Goal: Transaction & Acquisition: Purchase product/service

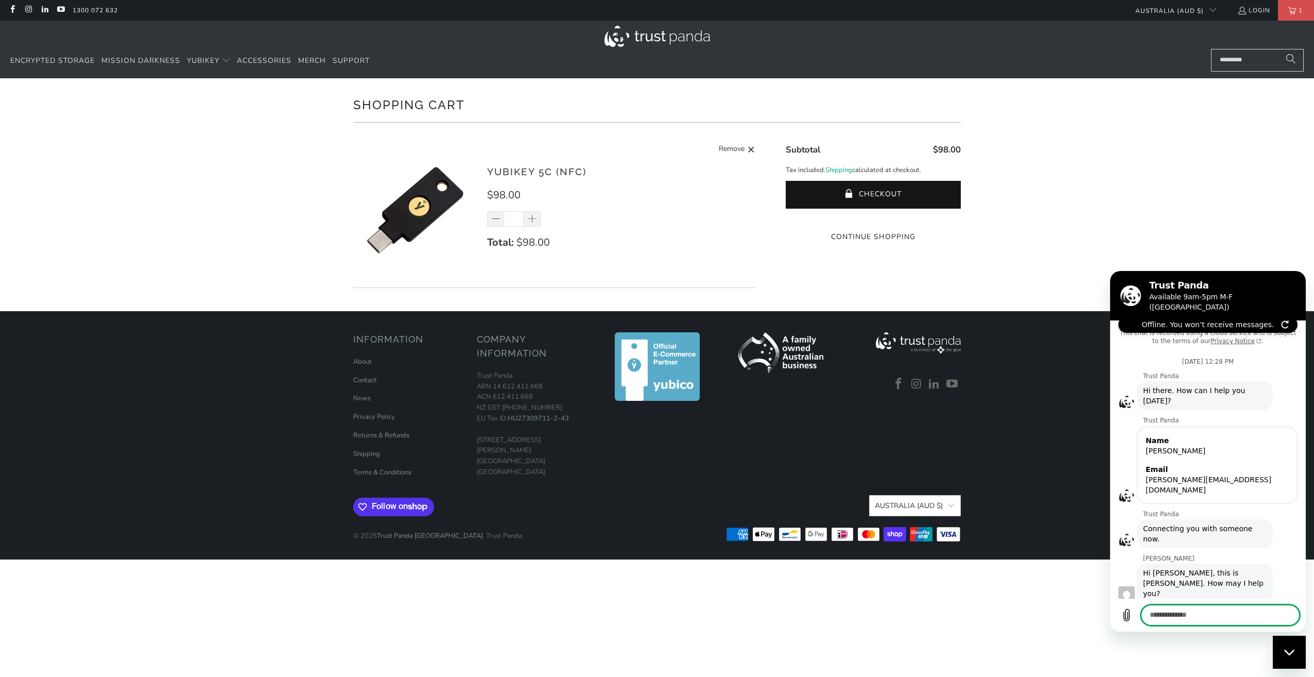
scroll to position [1388, 0]
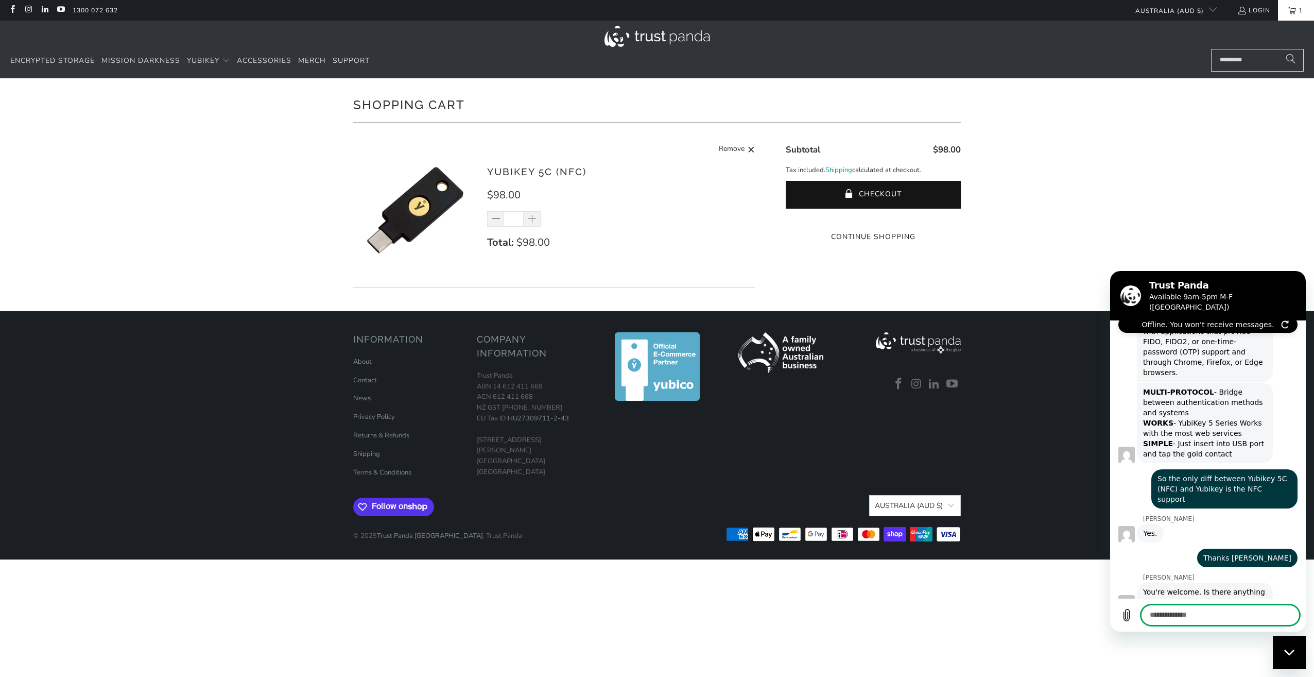
click at [1294, 12] on link "1" at bounding box center [1296, 10] width 36 height 21
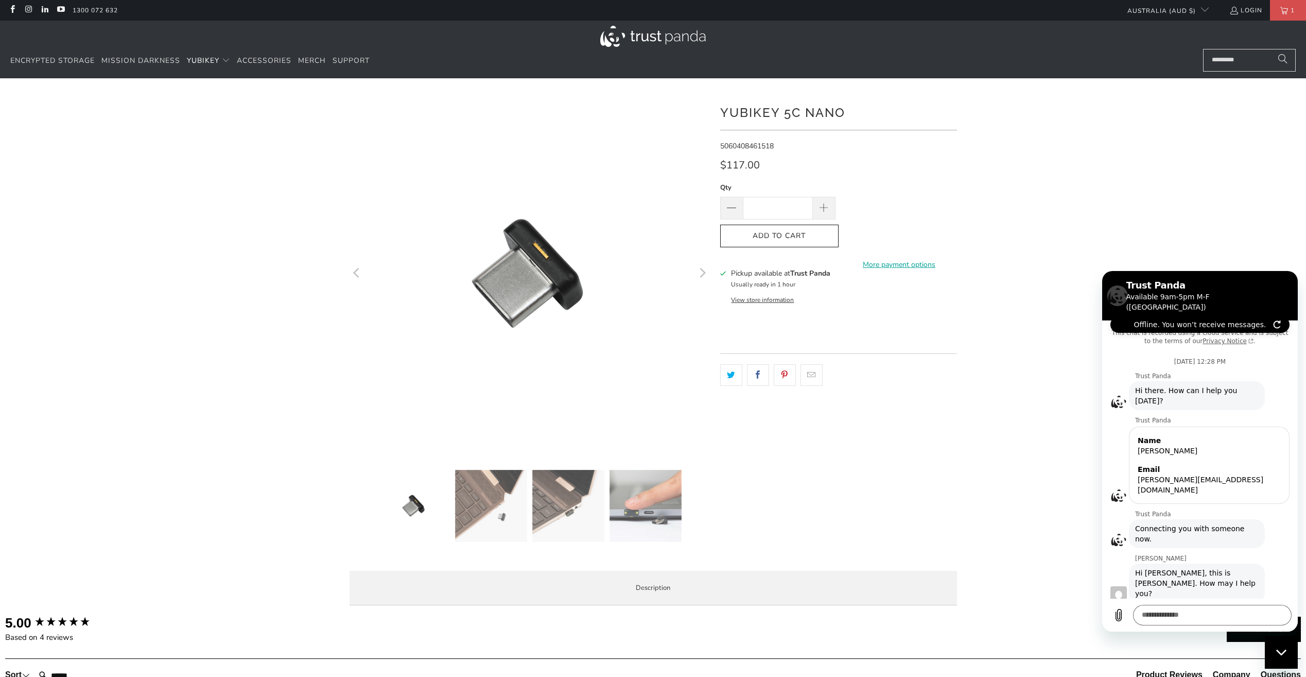
scroll to position [1388, 0]
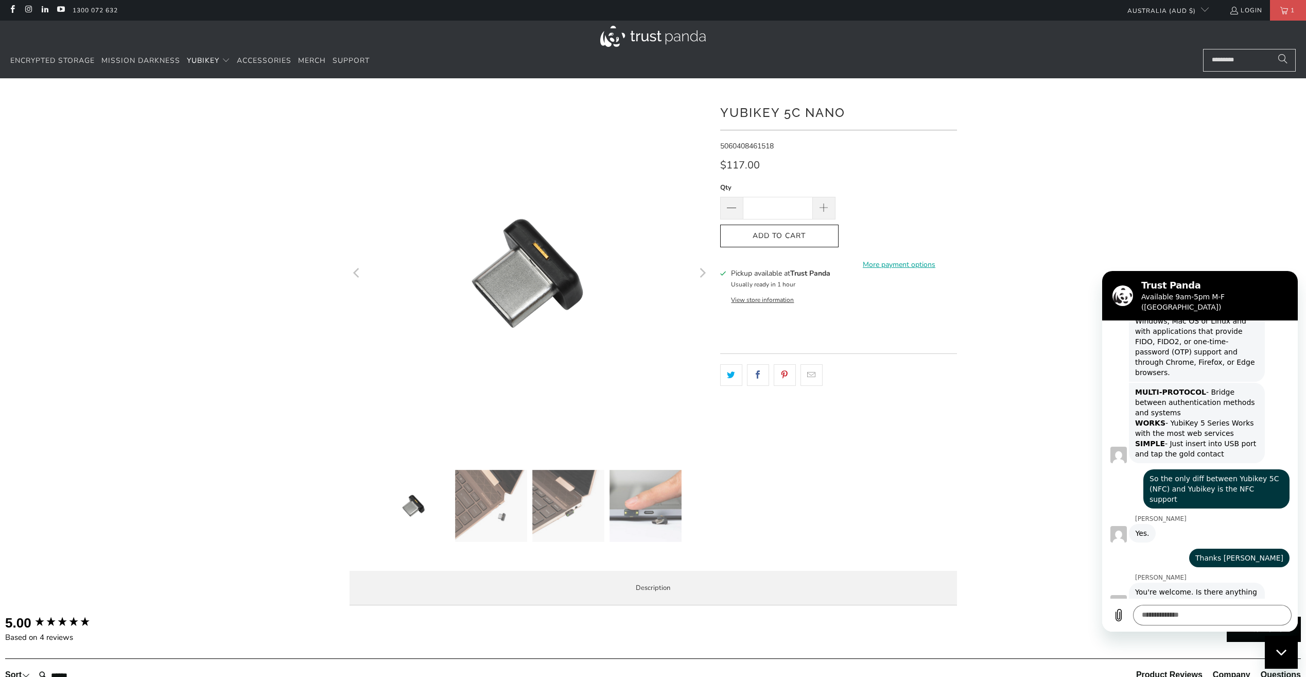
click at [844, 228] on shop-pay-wallet-button at bounding box center [843, 230] width 2 height 10
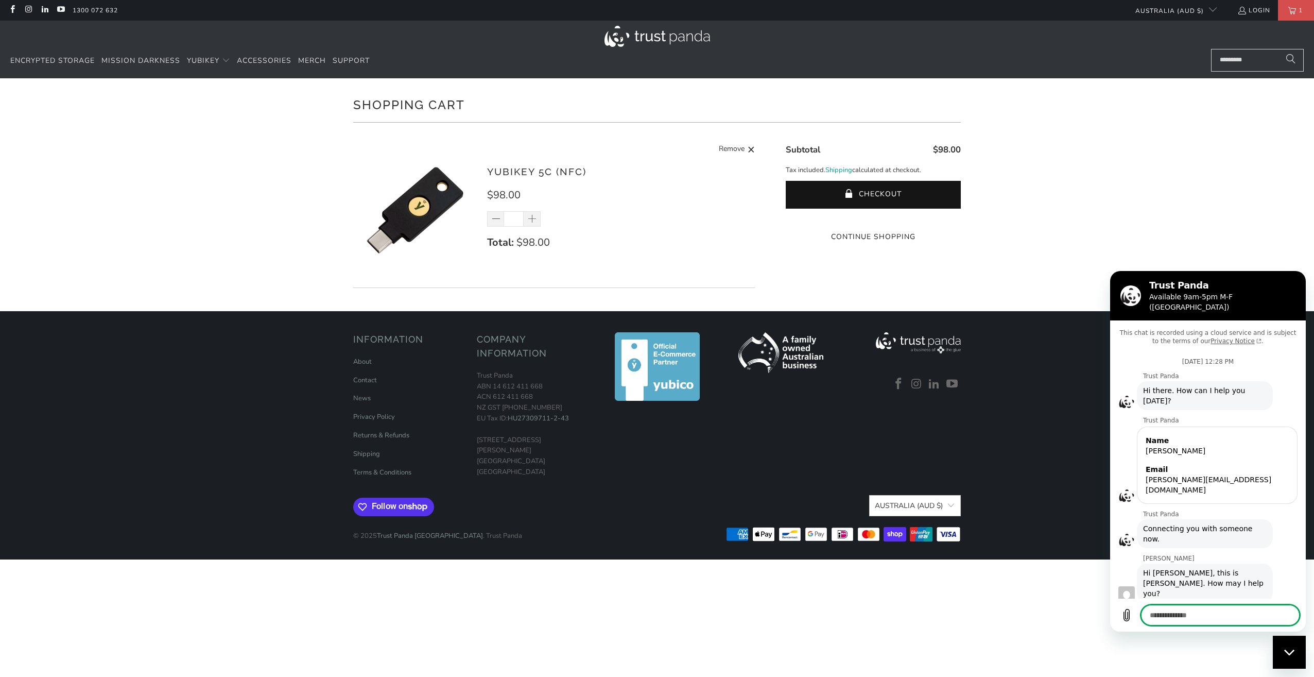
scroll to position [1388, 0]
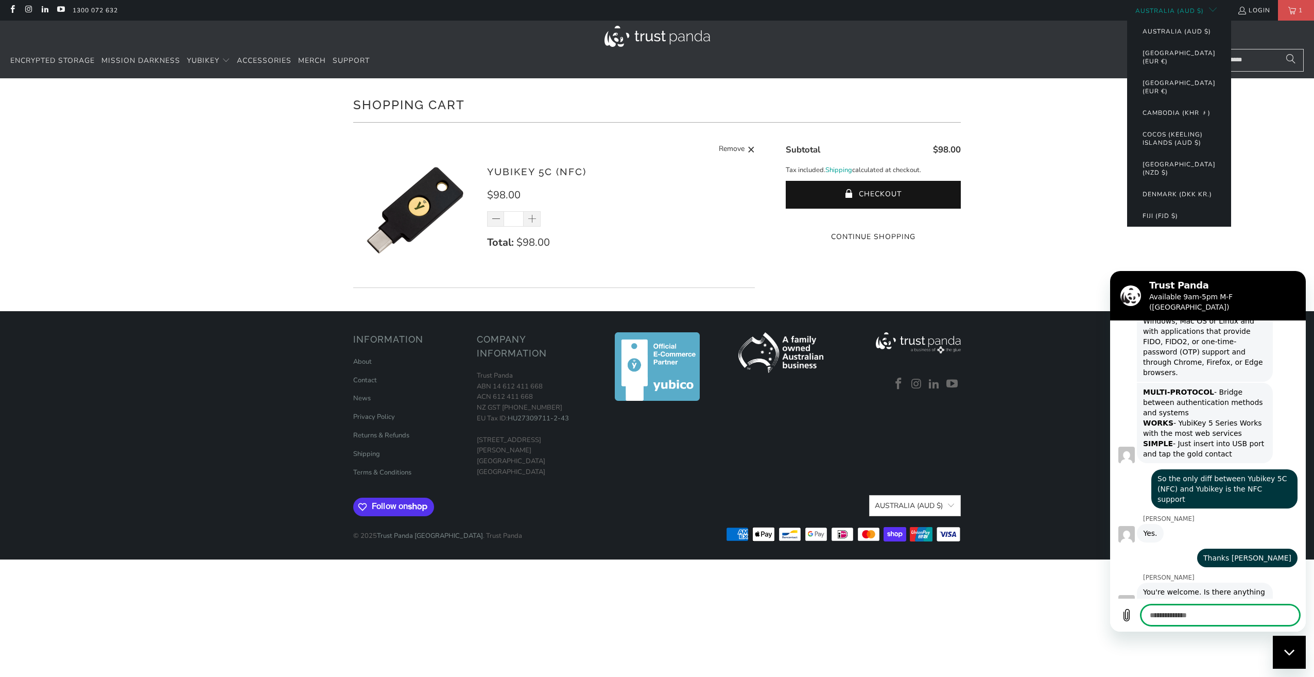
click at [1161, 10] on button "Australia (AUD $)" at bounding box center [1172, 10] width 90 height 21
type textarea "*"
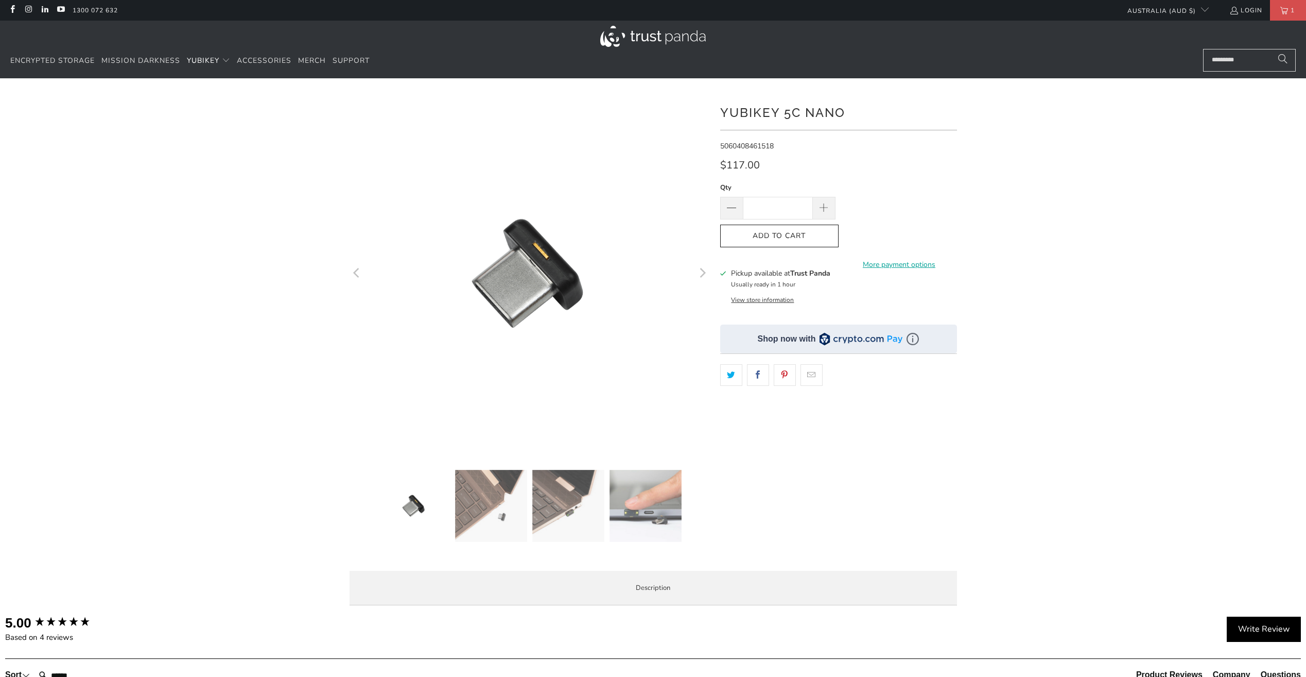
click at [774, 233] on icon "button" at bounding box center [779, 236] width 16 height 16
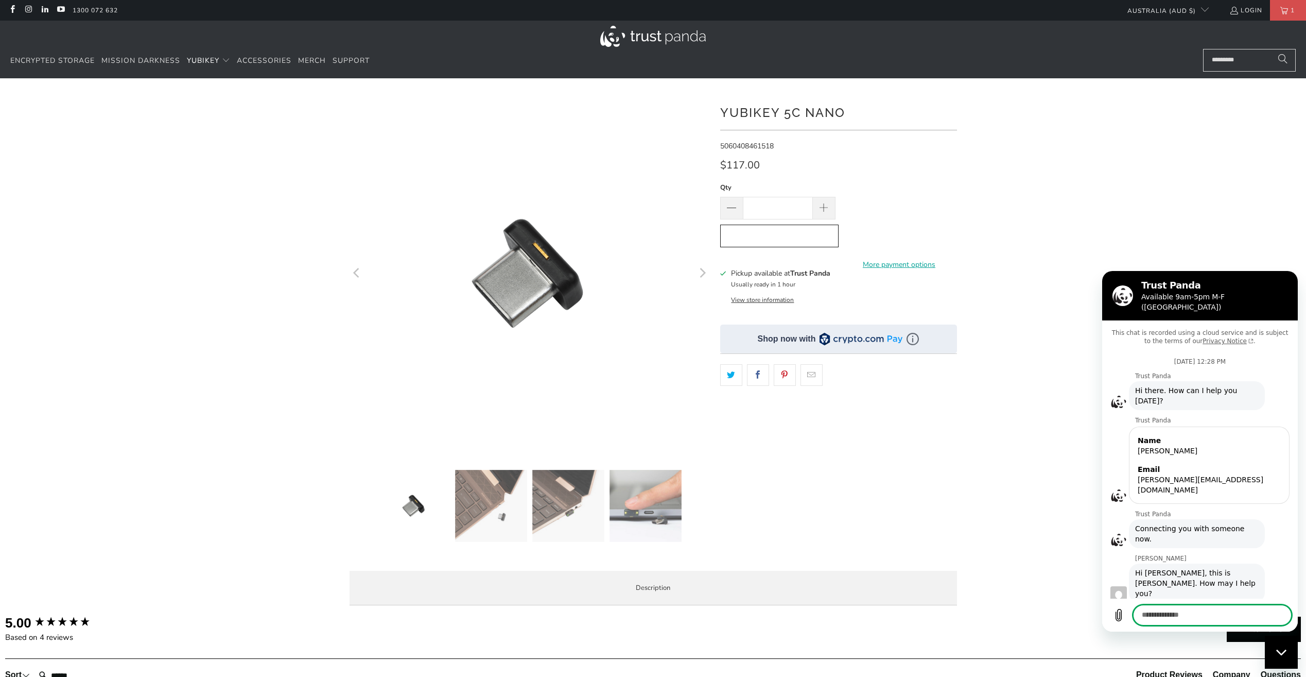
scroll to position [1388, 0]
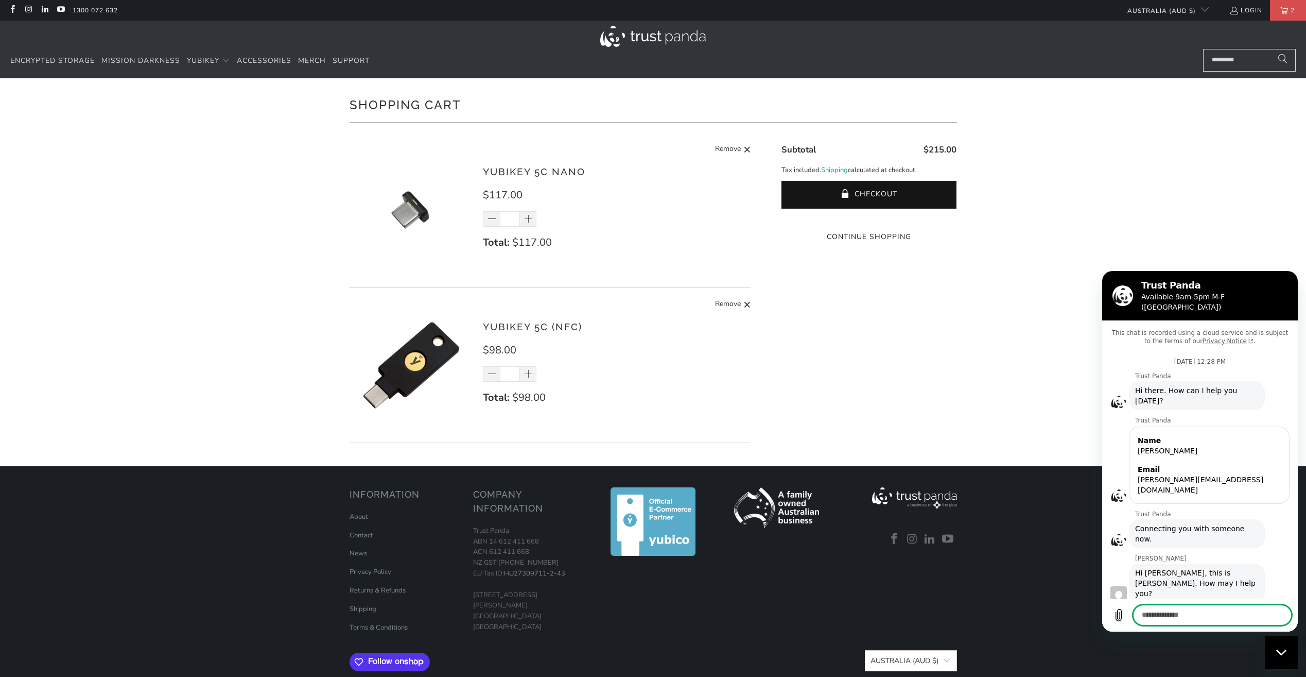
scroll to position [1388, 0]
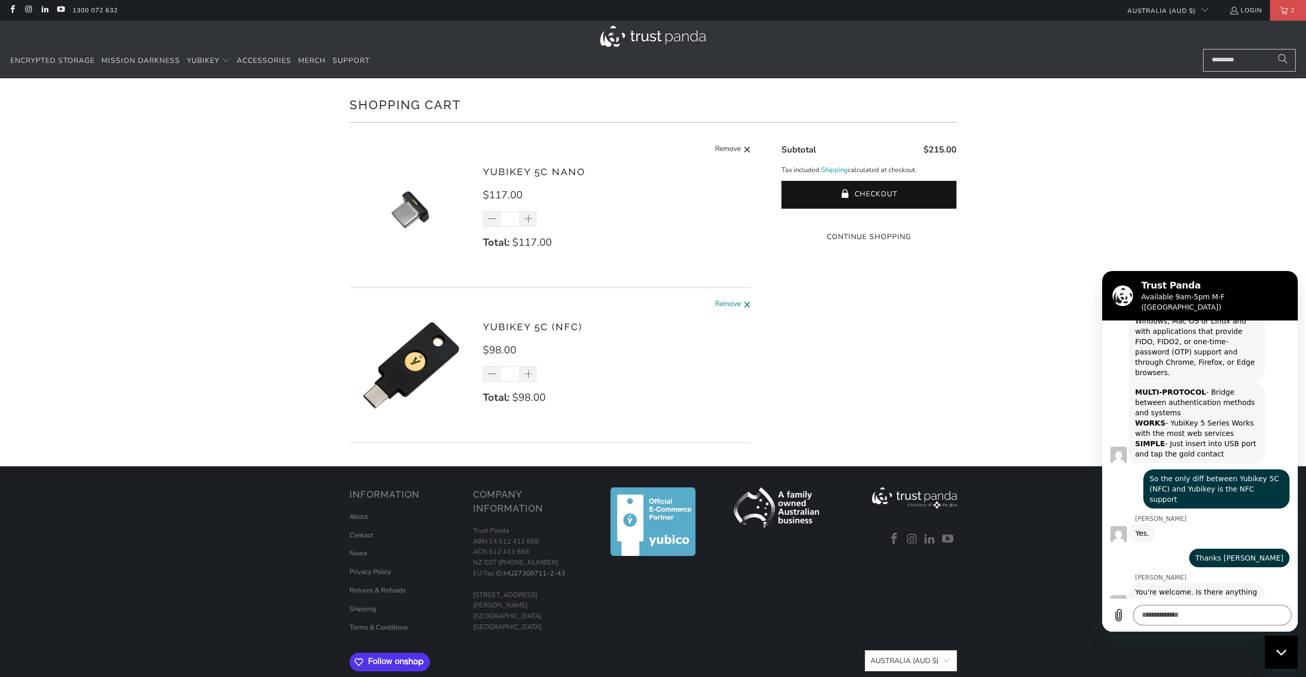
click at [729, 301] on span "Remove" at bounding box center [728, 304] width 26 height 13
type input "*"
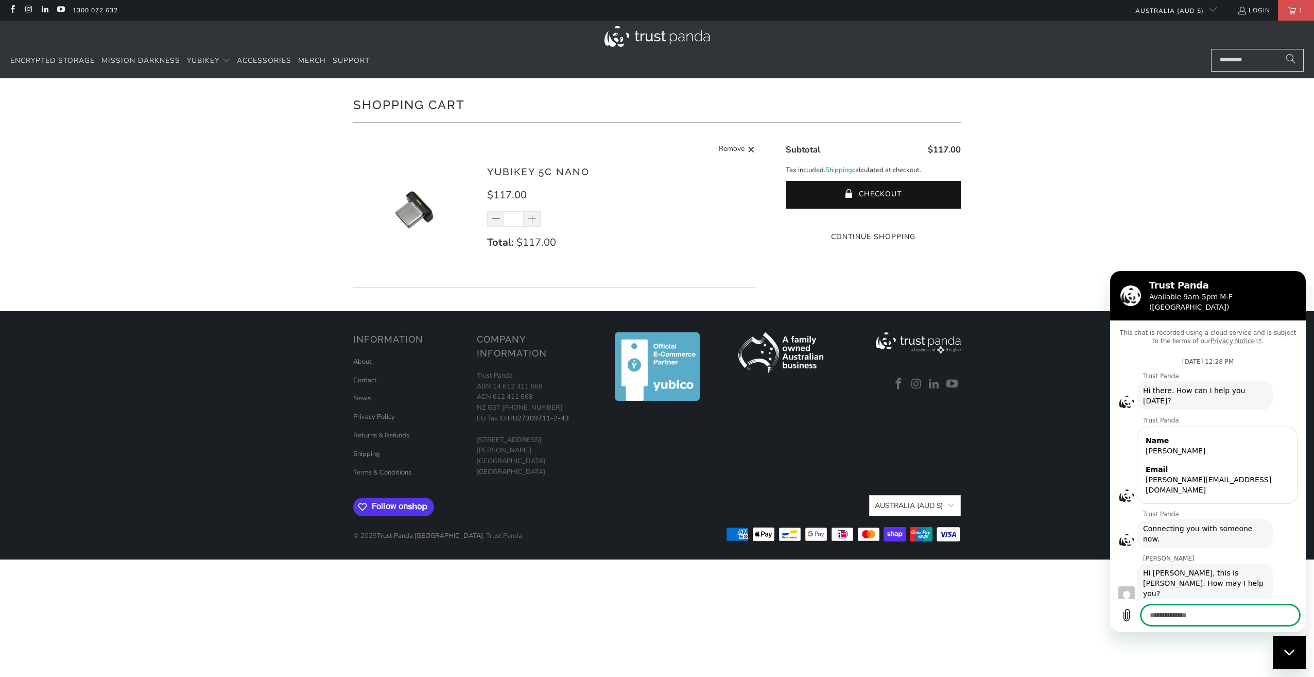
scroll to position [1388, 0]
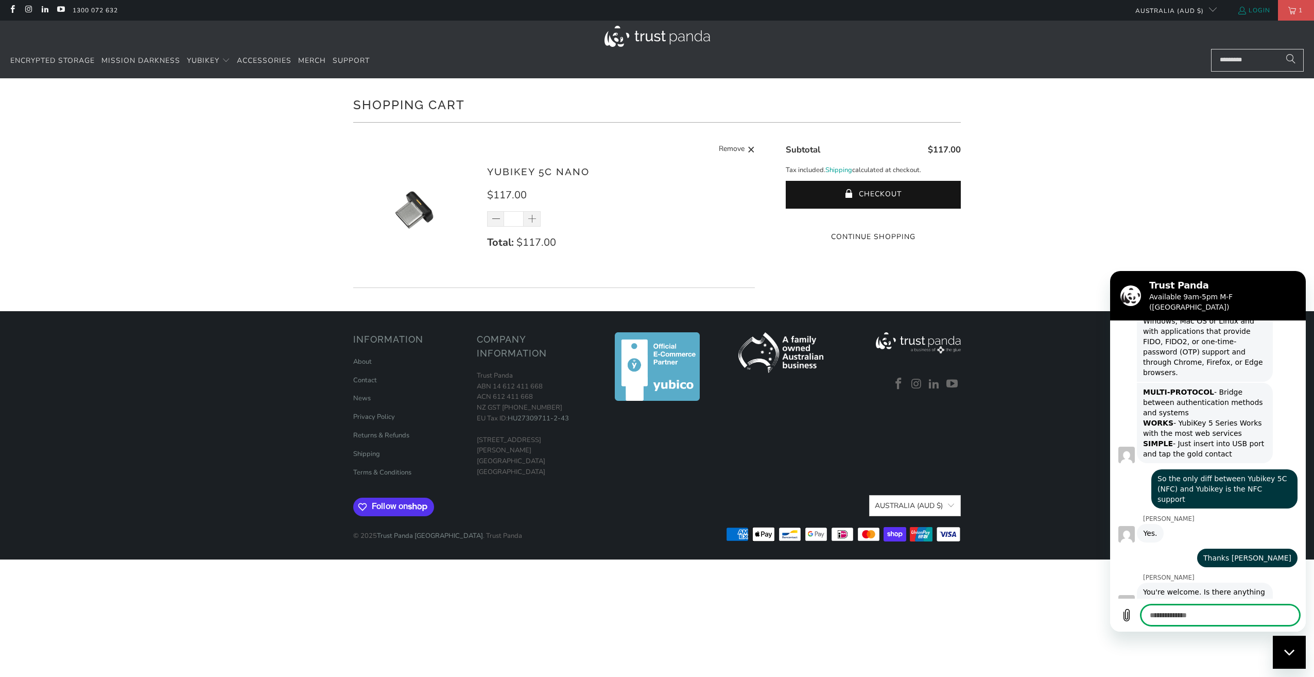
click at [1260, 10] on link "Login" at bounding box center [1253, 10] width 33 height 11
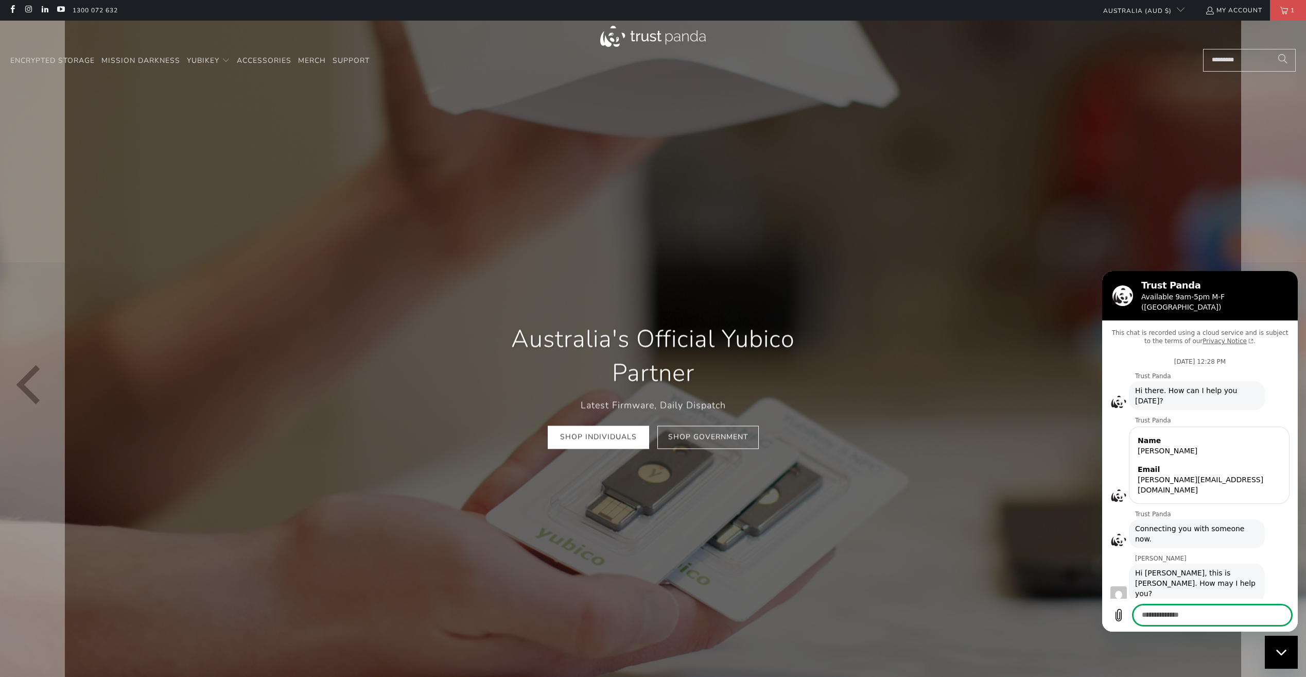
scroll to position [1388, 0]
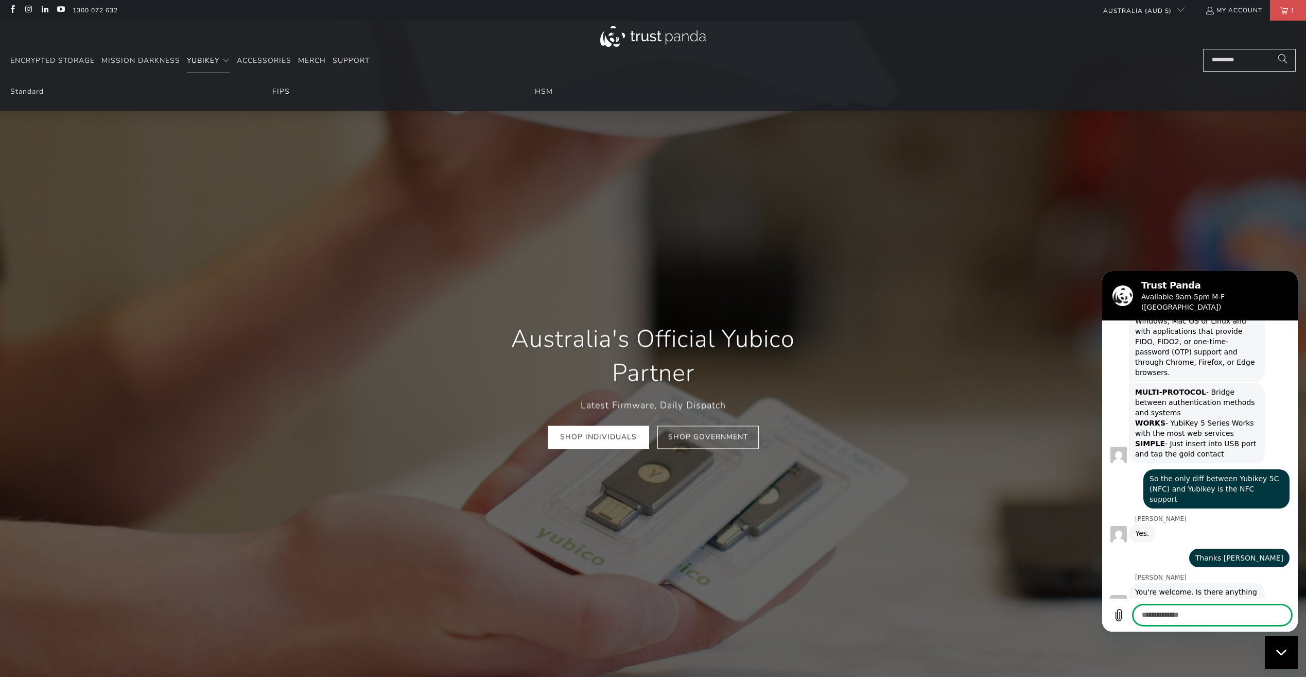
click at [202, 62] on span "YubiKey" at bounding box center [203, 61] width 32 height 10
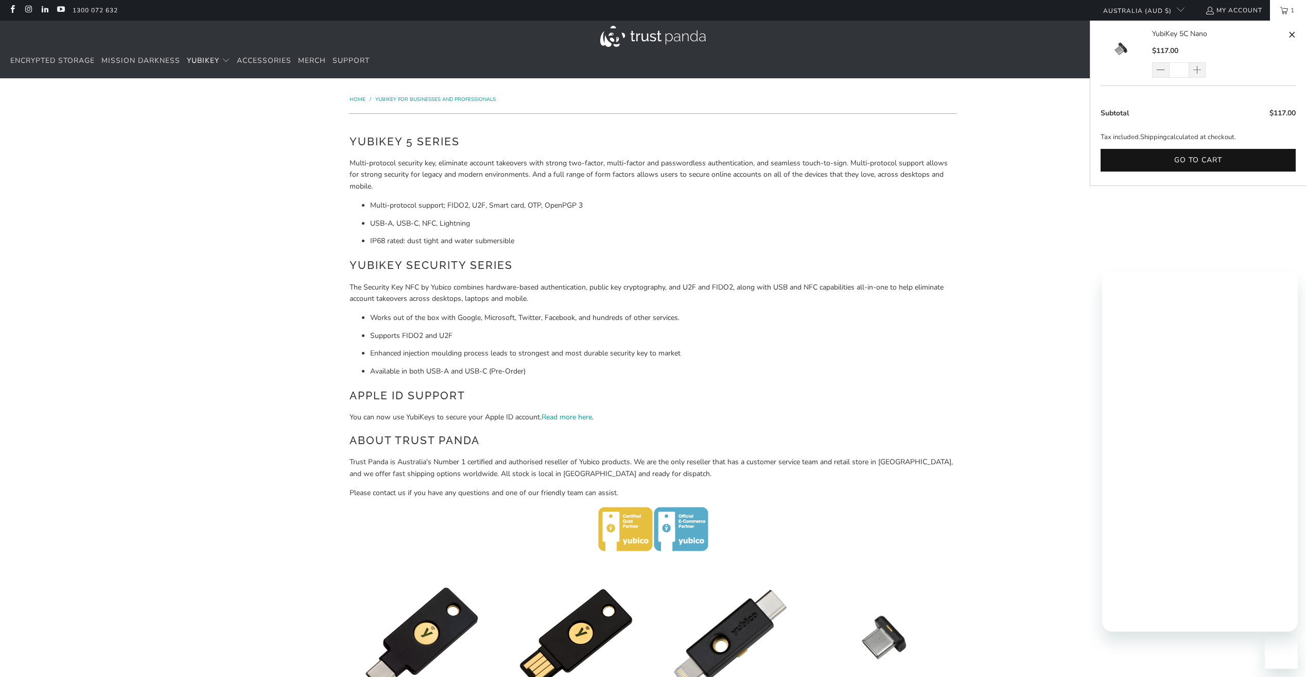
click at [1288, 12] on span "1" at bounding box center [1292, 10] width 9 height 21
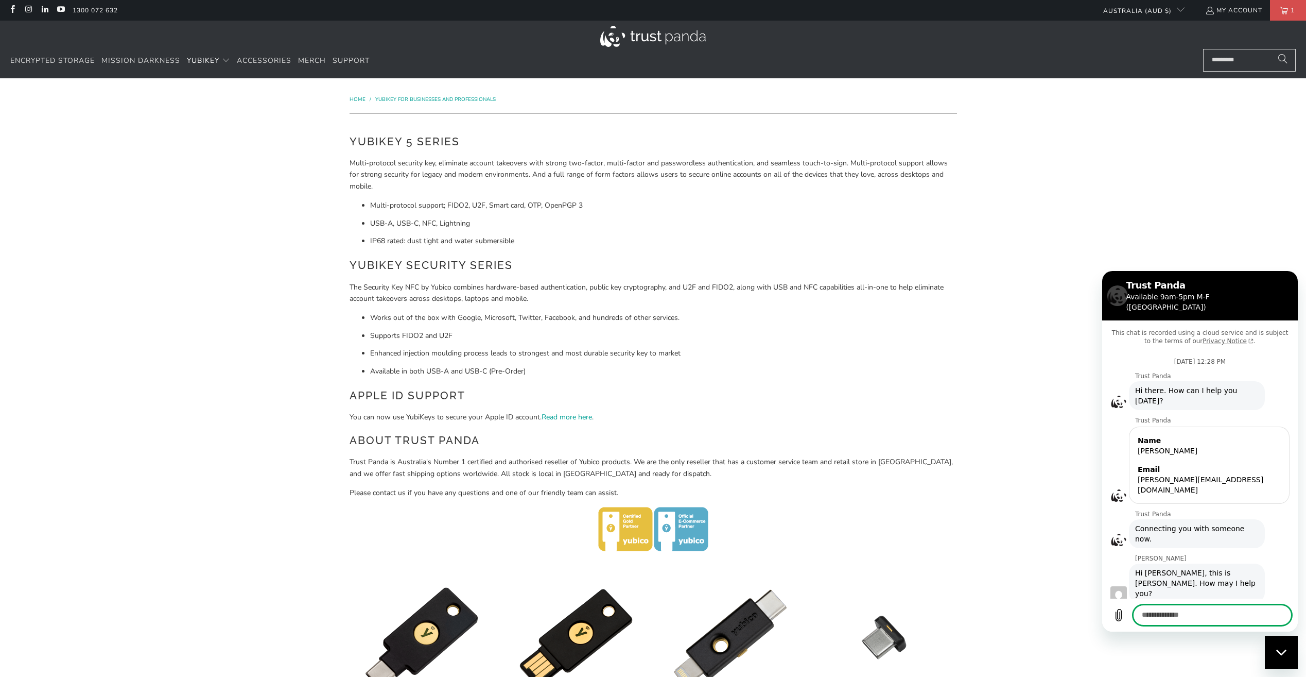
scroll to position [1388, 0]
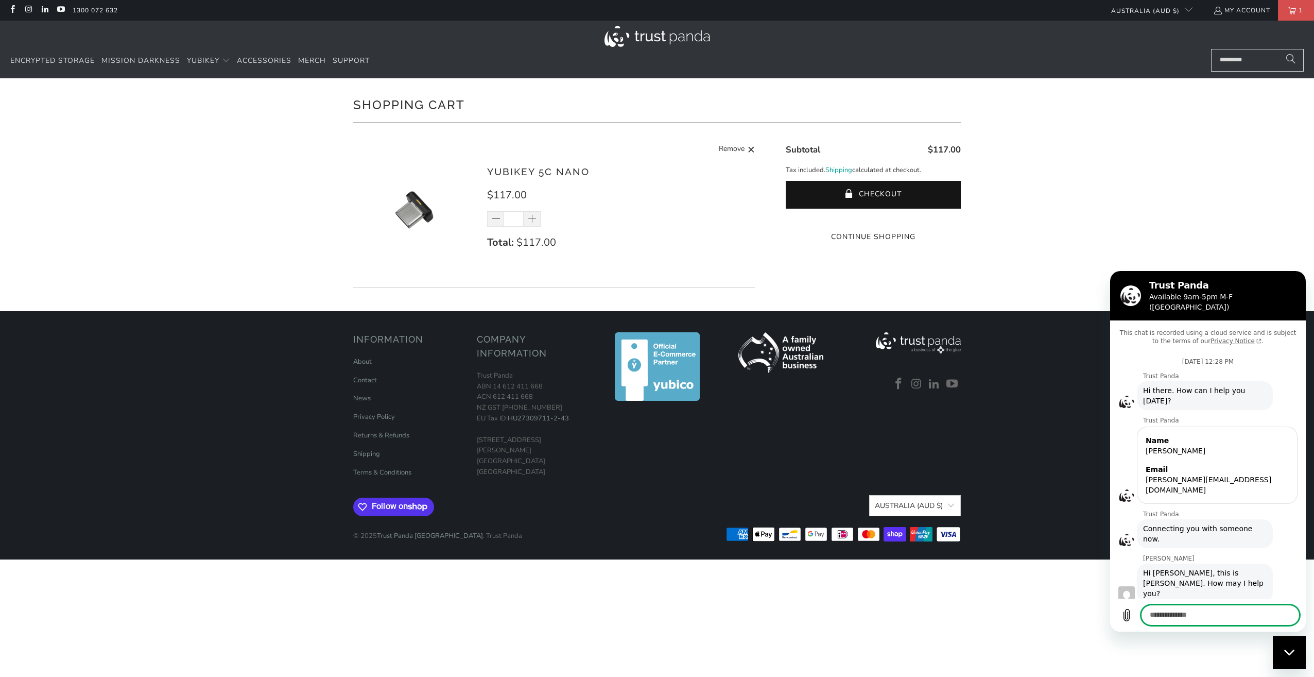
scroll to position [1388, 0]
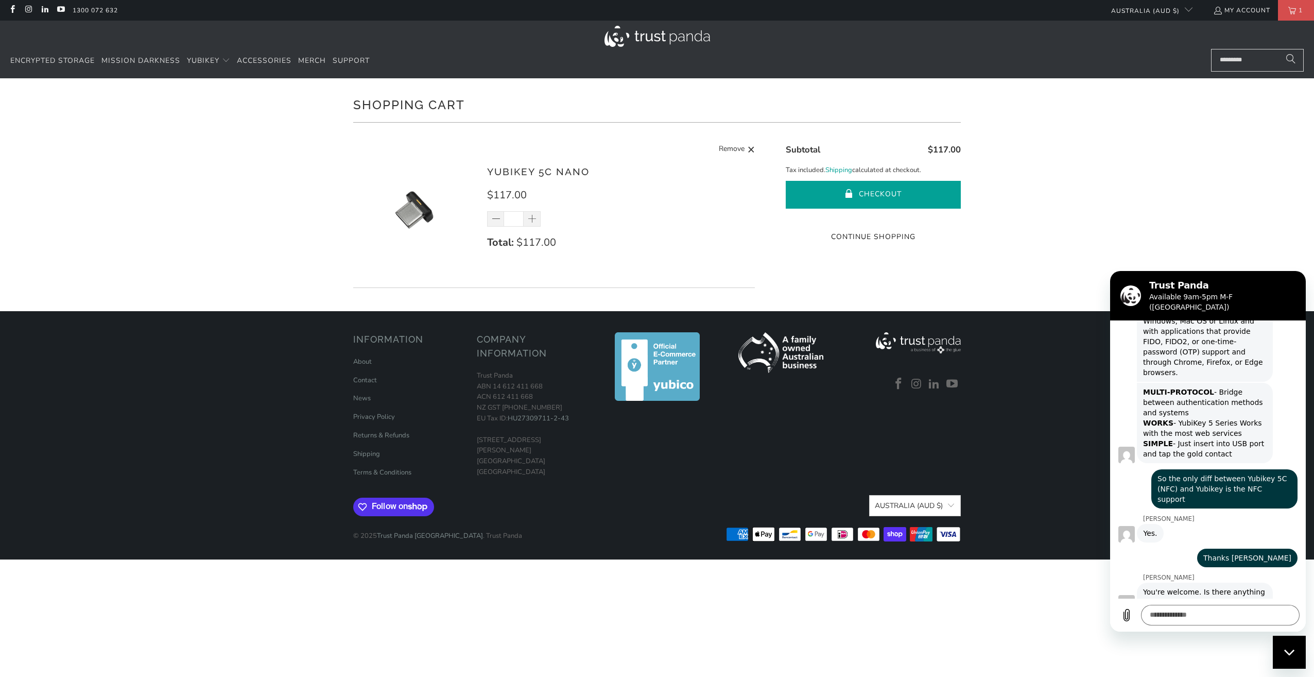
click at [900, 193] on button "Checkout" at bounding box center [873, 195] width 175 height 28
